Goal: Use online tool/utility: Utilize a website feature to perform a specific function

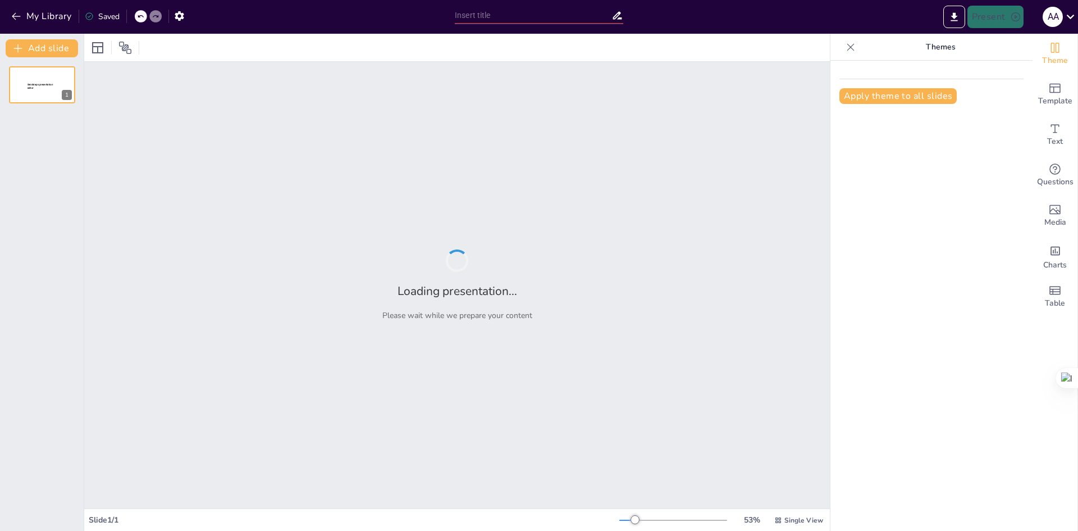
type input "Fase 1 - Conceptualización"
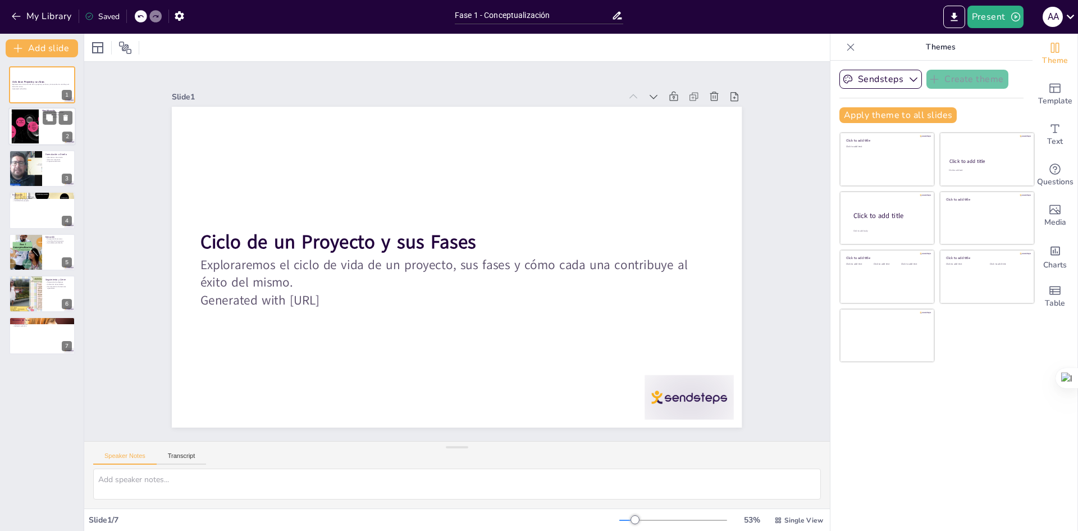
click at [53, 133] on div at bounding box center [41, 127] width 67 height 38
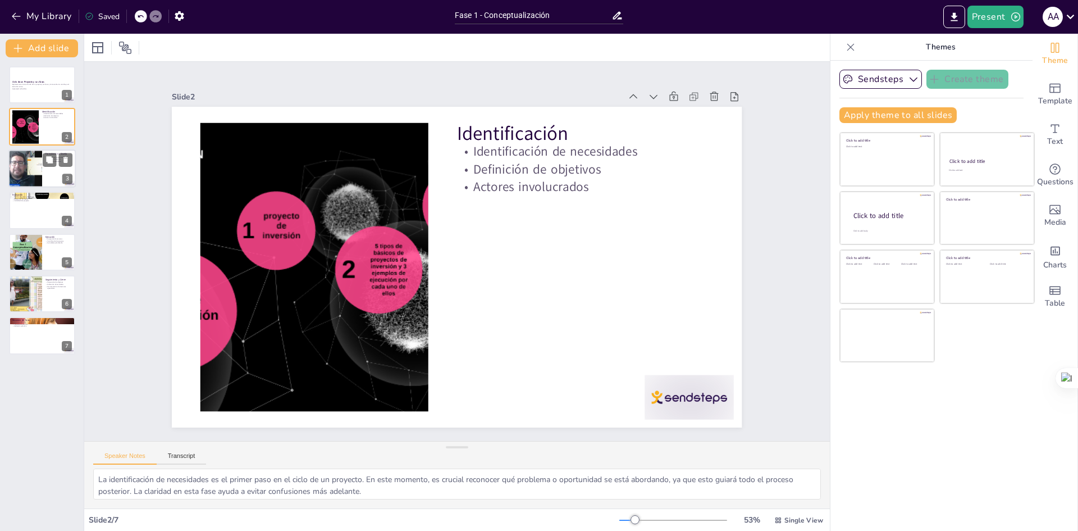
click at [51, 175] on div at bounding box center [41, 168] width 67 height 38
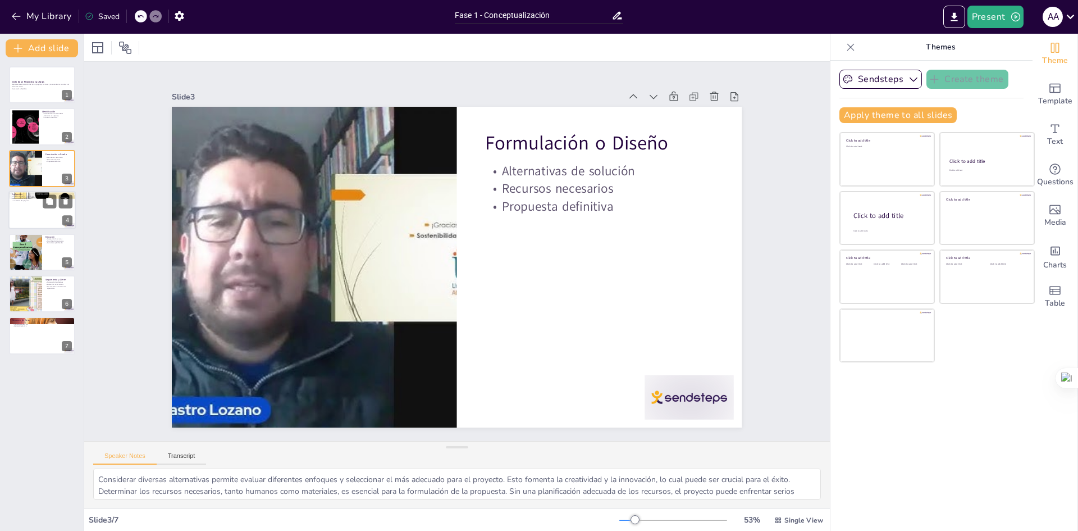
click at [29, 212] on div at bounding box center [41, 210] width 67 height 38
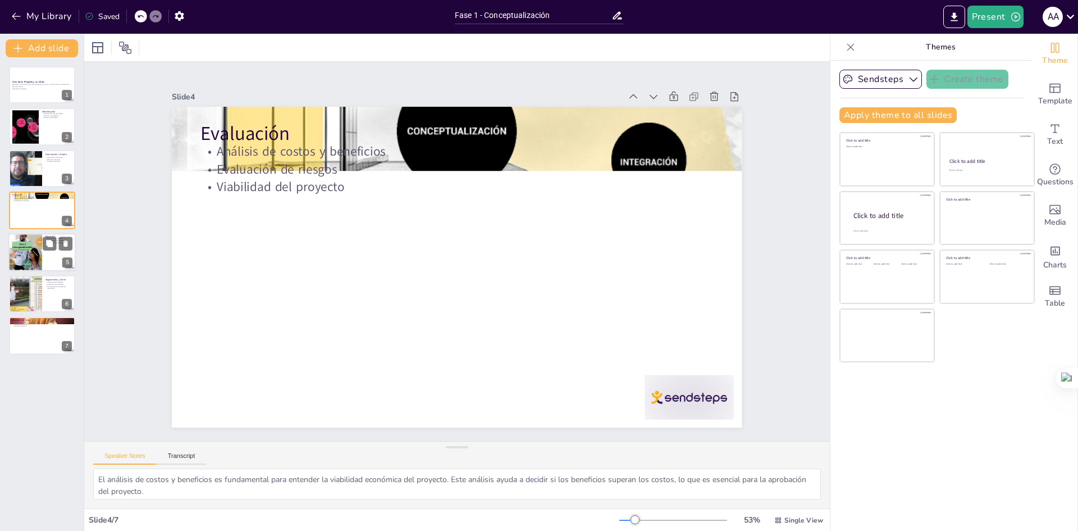
click at [44, 263] on div at bounding box center [41, 252] width 67 height 38
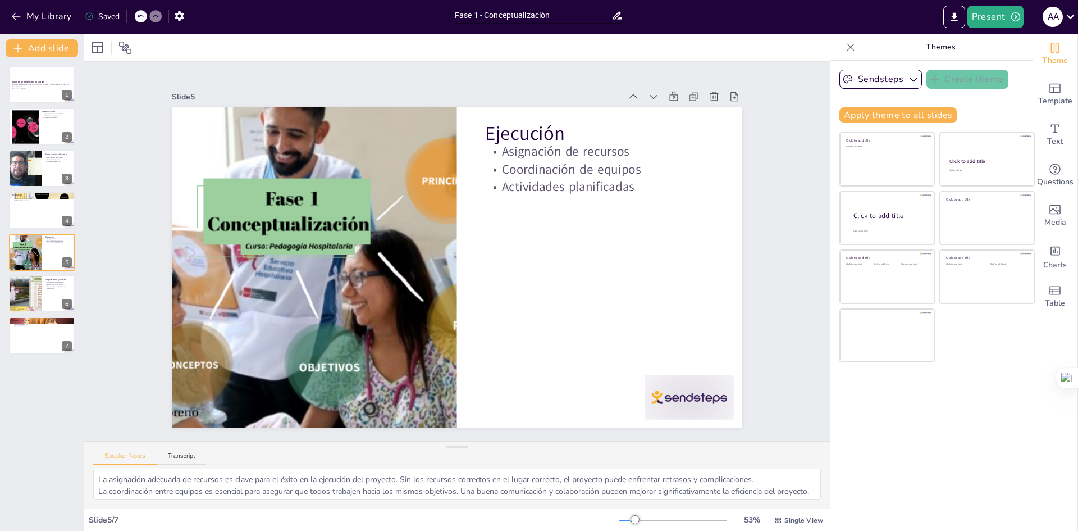
drag, startPoint x: 51, startPoint y: 302, endPoint x: 42, endPoint y: 313, distance: 14.0
click at [50, 302] on div at bounding box center [42, 293] width 66 height 37
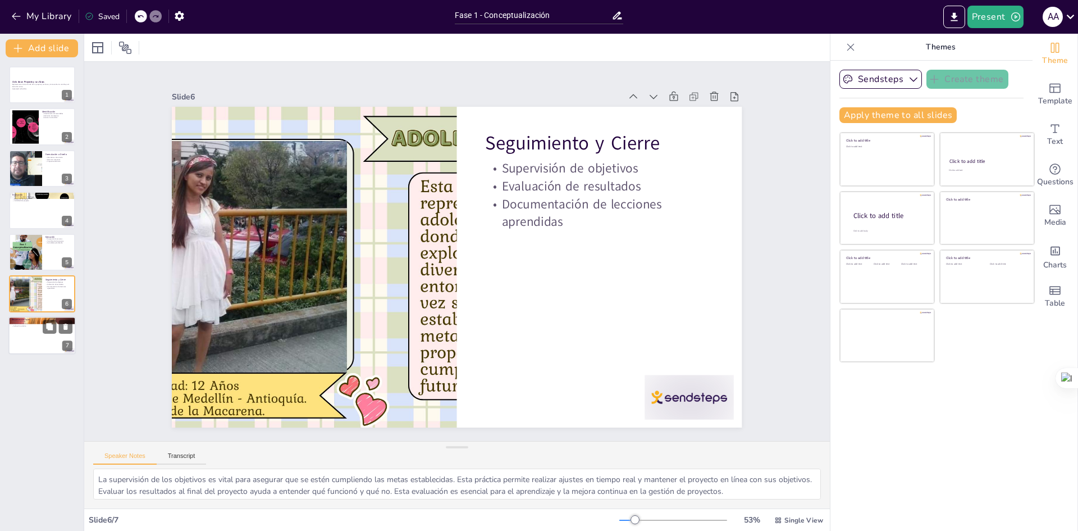
click at [42, 337] on div at bounding box center [41, 336] width 67 height 38
type textarea "Un resumen claro de las fases ayuda a los estudiantes a recordar y entender la …"
